Goal: Information Seeking & Learning: Learn about a topic

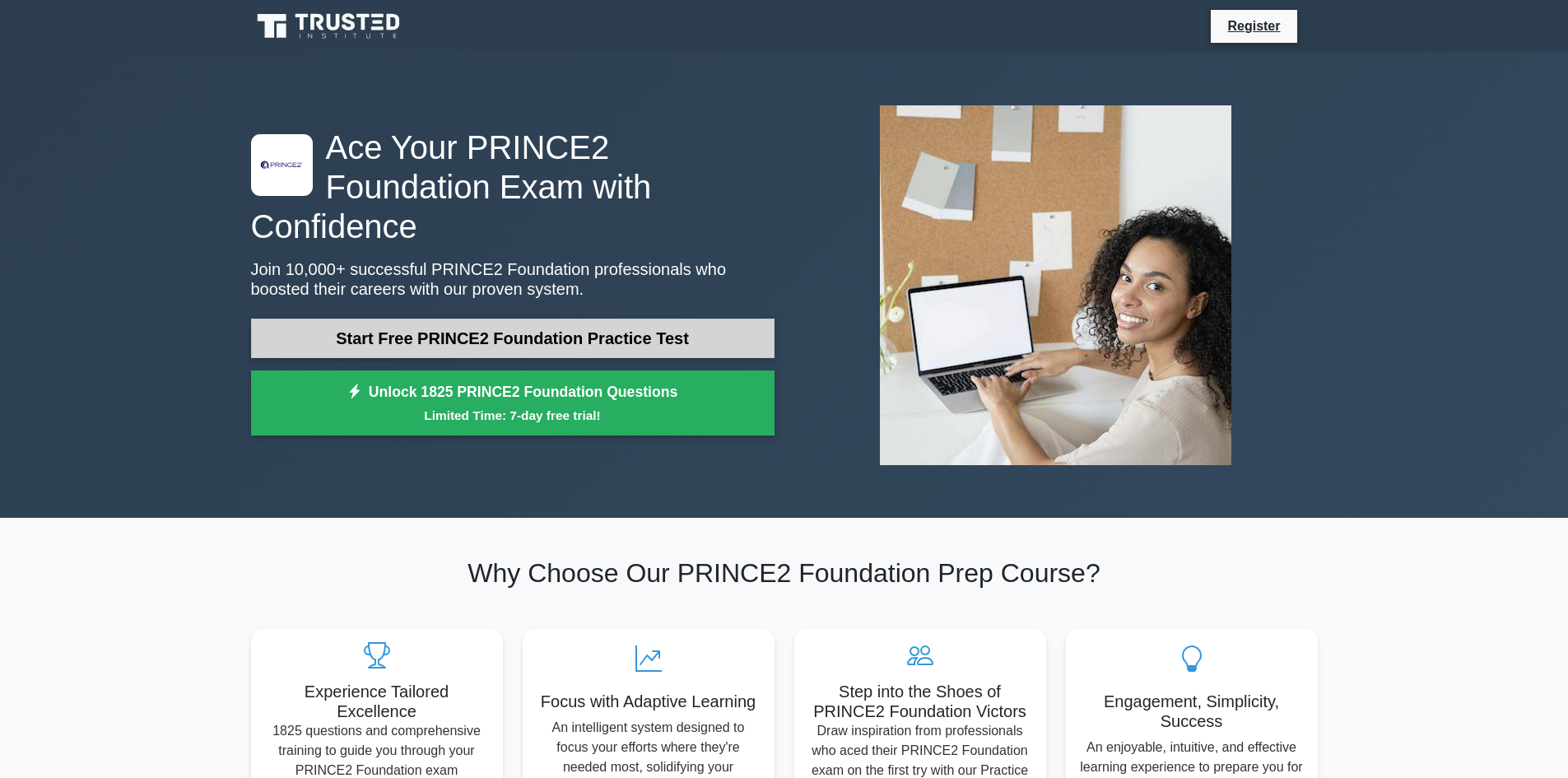
click at [451, 318] on link "Start Free PRINCE2 Foundation Practice Test" at bounding box center [513, 338] width 524 height 40
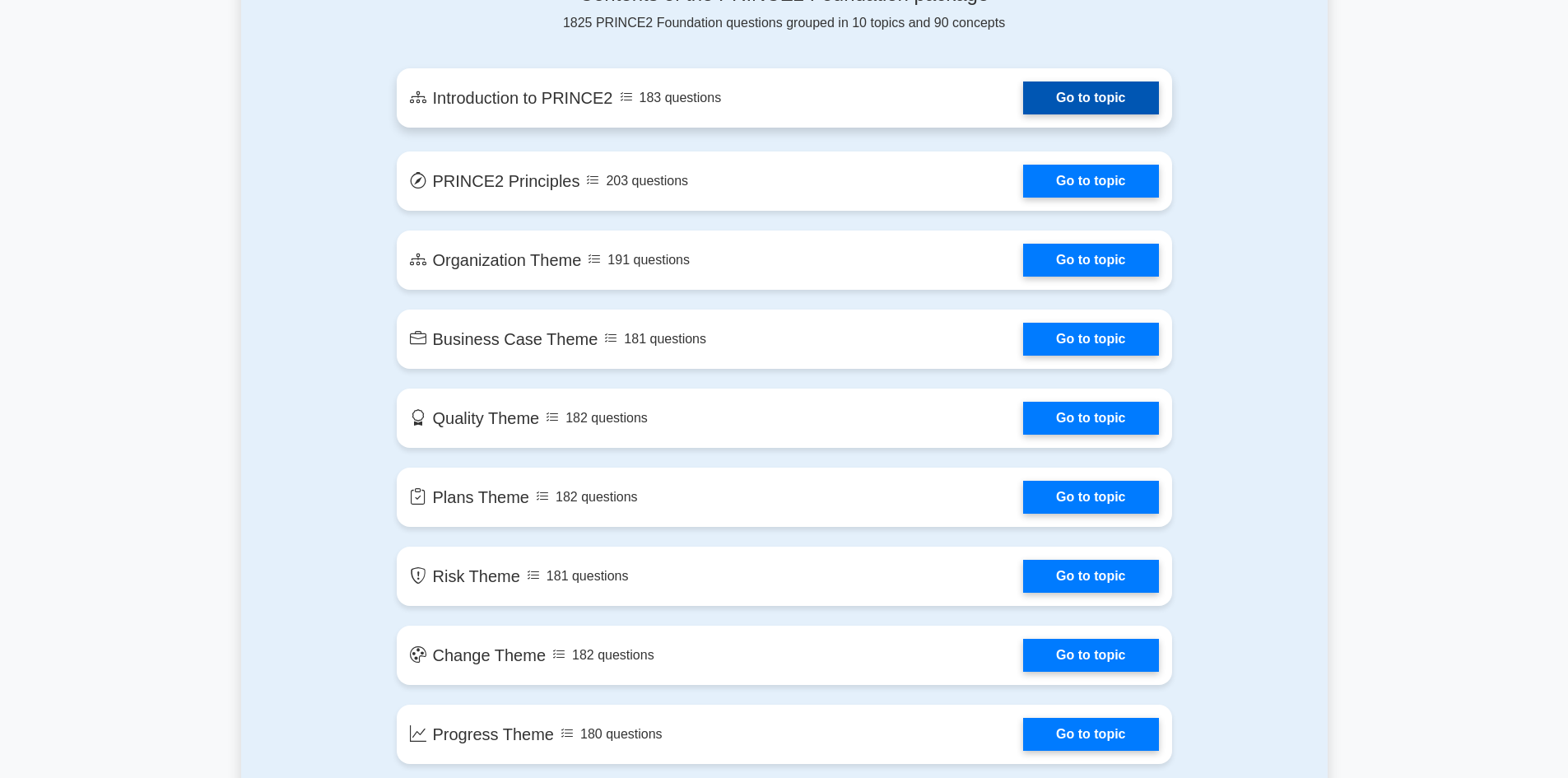
scroll to position [658, 0]
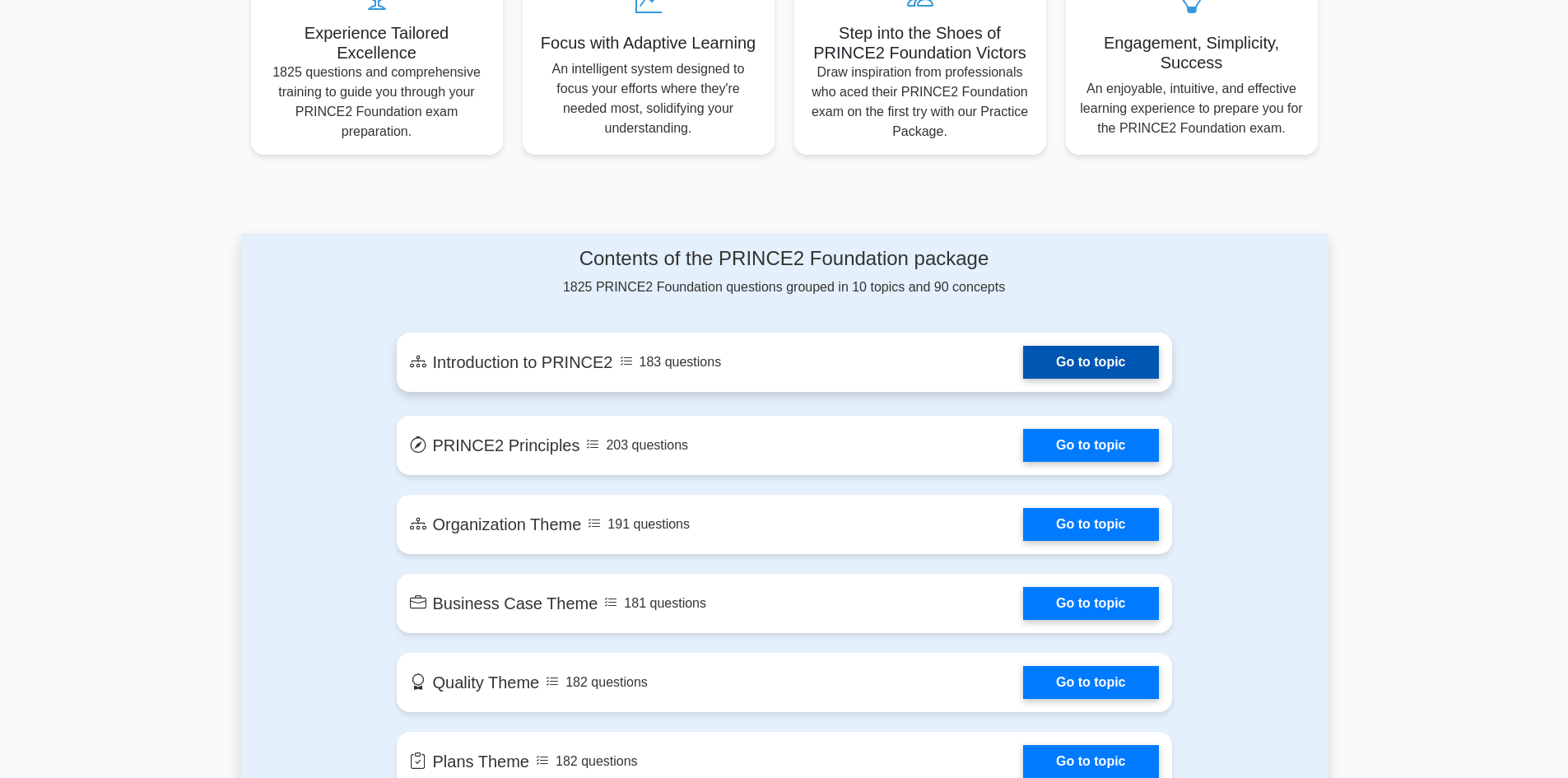
click at [1090, 362] on link "Go to topic" at bounding box center [1090, 362] width 135 height 33
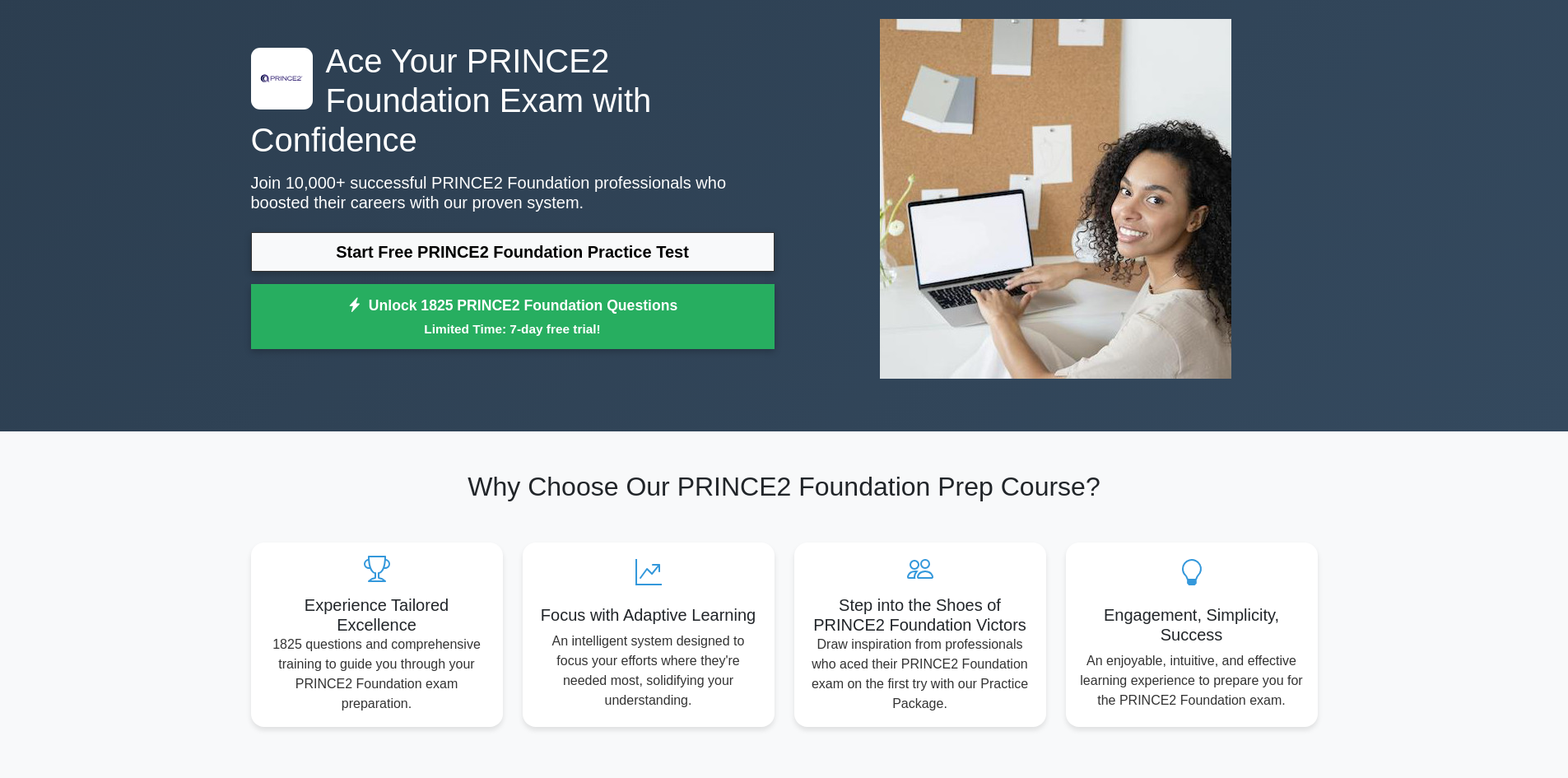
scroll to position [0, 0]
